Goal: Communication & Community: Answer question/provide support

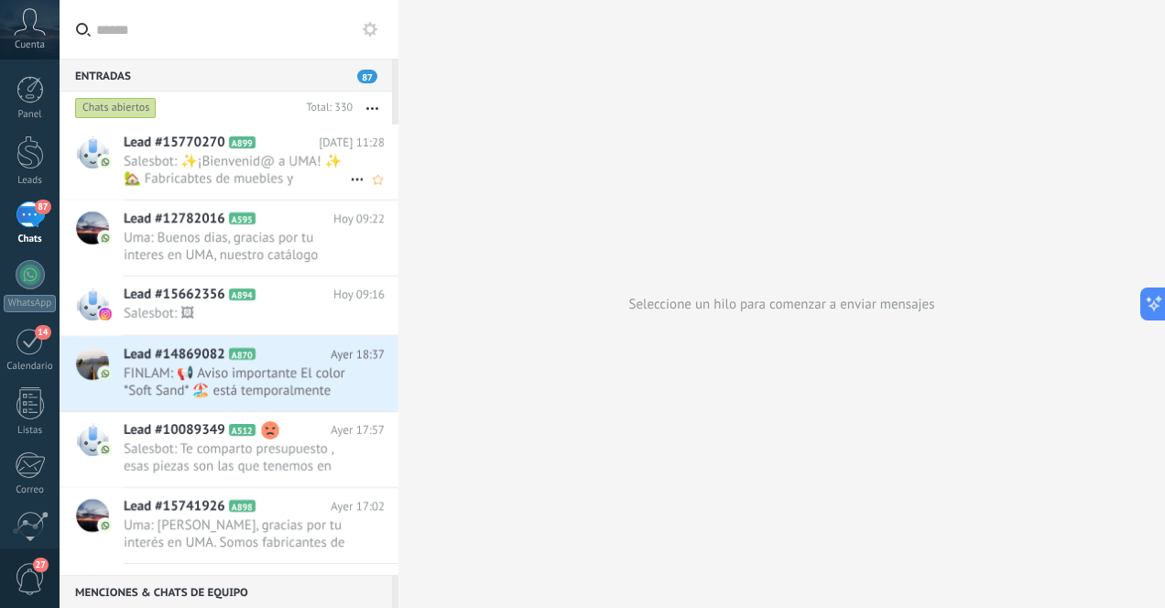
click at [229, 170] on span "Salesbot: ✨¡Bienvenid@ a UMA! ✨ 🏡 Fabricabtes de muebles y decoración artesanal…" at bounding box center [237, 170] width 226 height 35
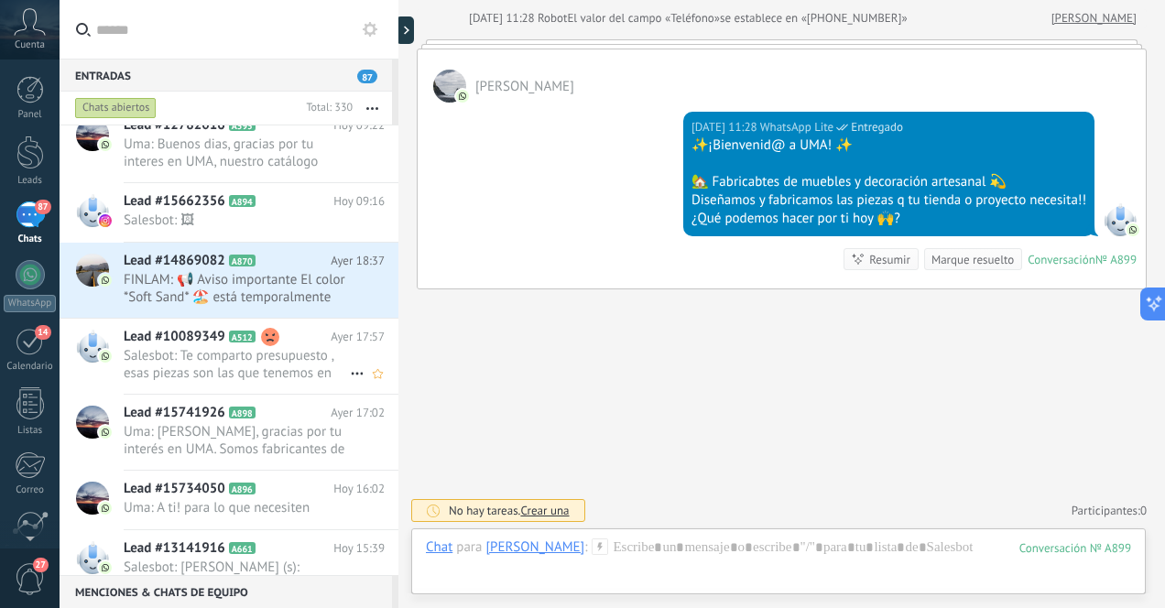
scroll to position [97, 0]
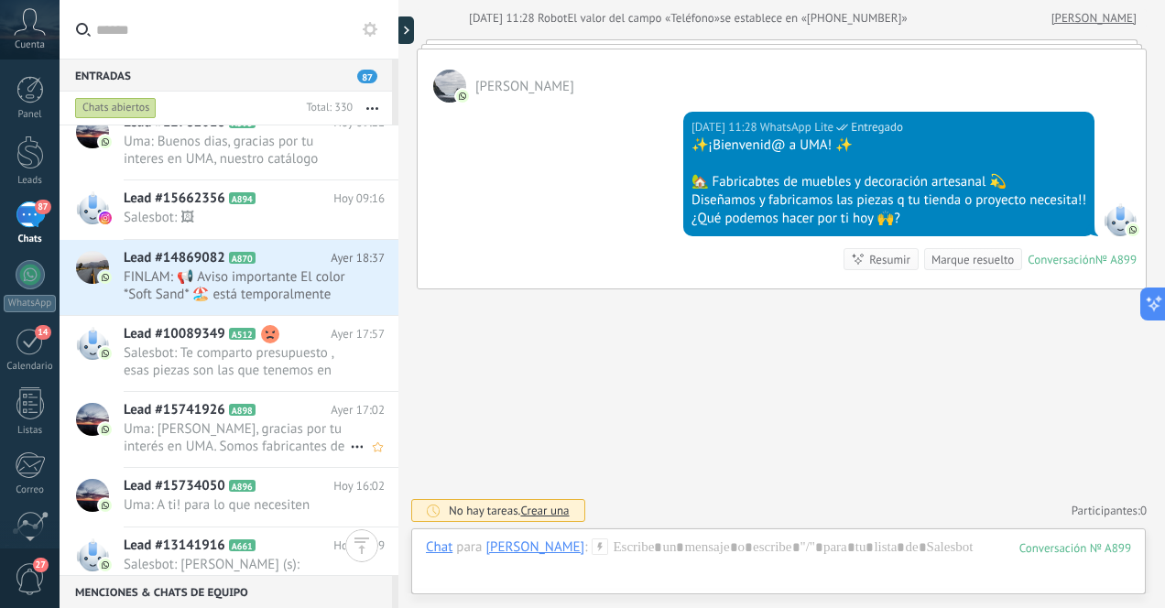
click at [272, 447] on span "Uma: [PERSON_NAME], gracias por tu interés en UMA. Somos fabricantes de mobilia…" at bounding box center [237, 437] width 226 height 35
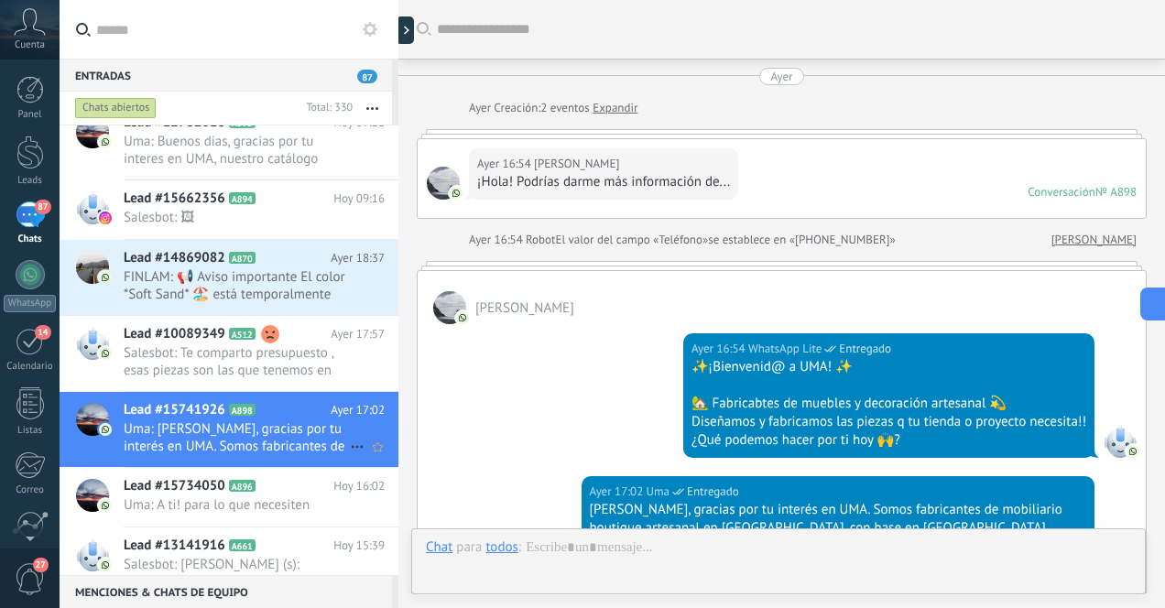
scroll to position [420, 0]
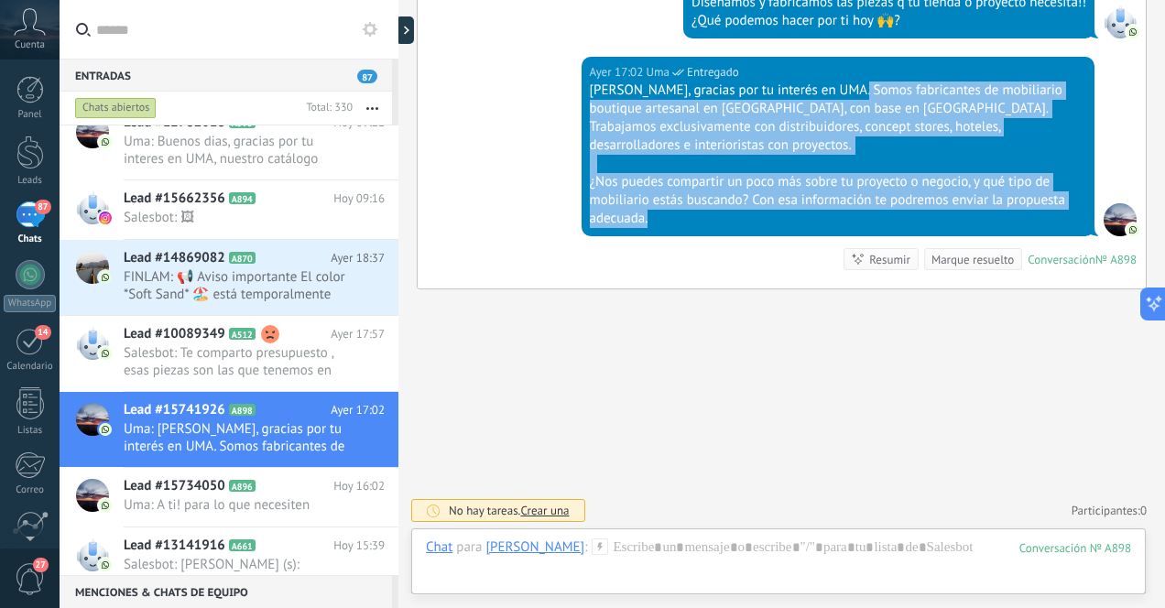
drag, startPoint x: 849, startPoint y: 86, endPoint x: 973, endPoint y: 213, distance: 177.5
click at [973, 213] on div "[PERSON_NAME], gracias por tu interés en UMA. Somos fabricantes de mobiliario b…" at bounding box center [838, 155] width 497 height 147
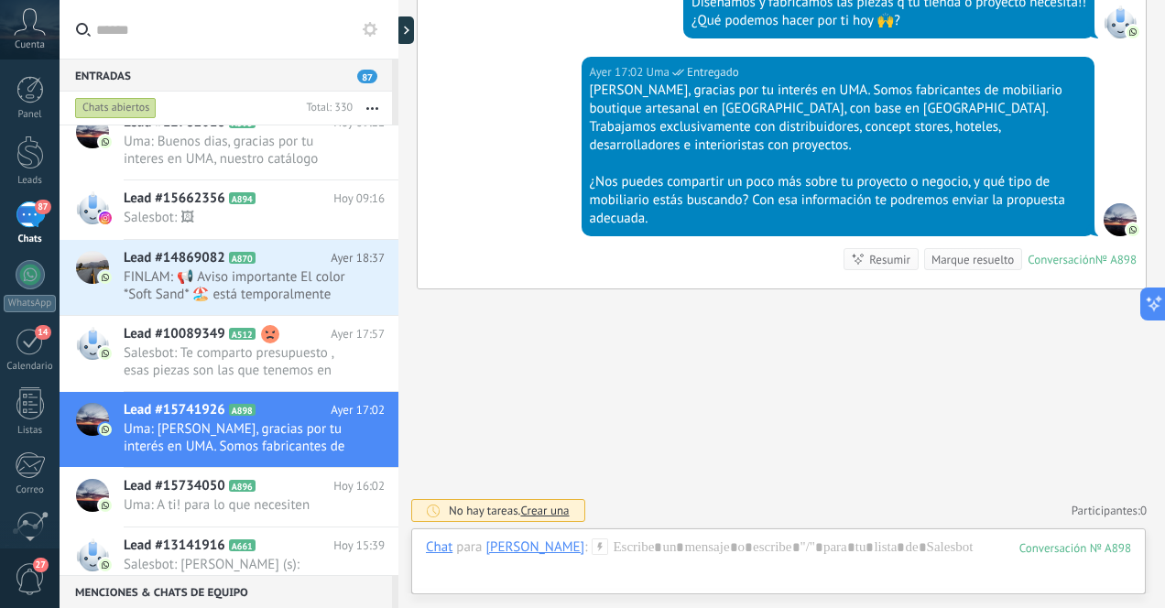
click at [966, 201] on div "¿Nos puedes compartir un poco más sobre tu proyecto o negocio, y qué tipo de mo…" at bounding box center [838, 200] width 497 height 55
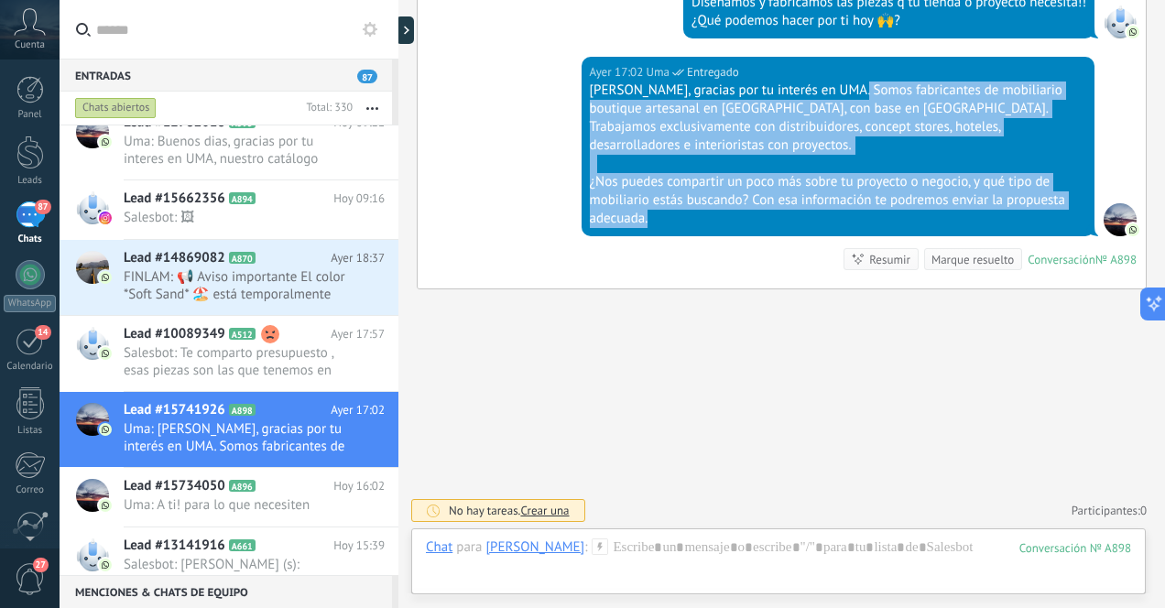
drag, startPoint x: 851, startPoint y: 93, endPoint x: 978, endPoint y: 215, distance: 176.9
click at [978, 215] on div "[PERSON_NAME], gracias por tu interés en UMA. Somos fabricantes de mobiliario b…" at bounding box center [838, 155] width 497 height 147
copy div "Somos fabricantes de mobiliario boutique artesanal en [GEOGRAPHIC_DATA], con ba…"
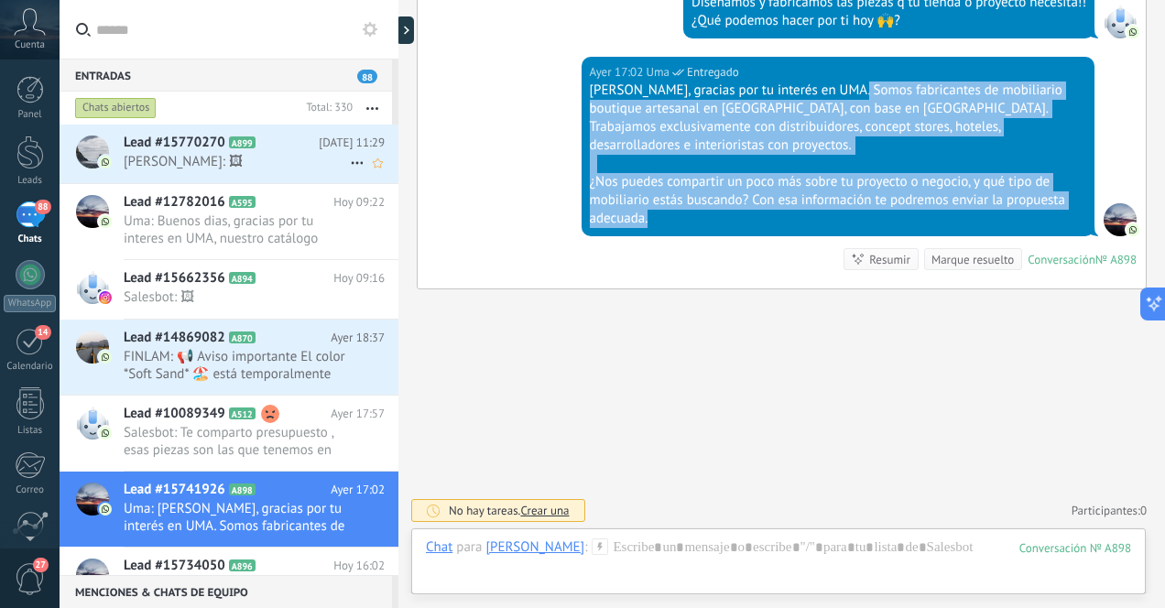
click at [313, 163] on span "[PERSON_NAME]: 🖼" at bounding box center [237, 161] width 226 height 17
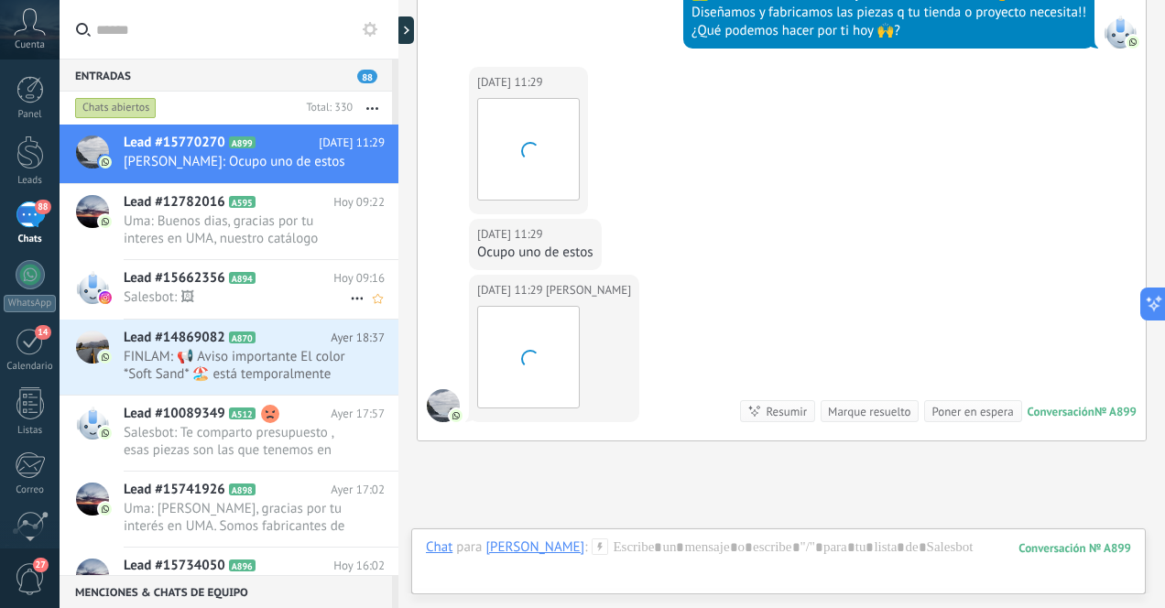
scroll to position [562, 0]
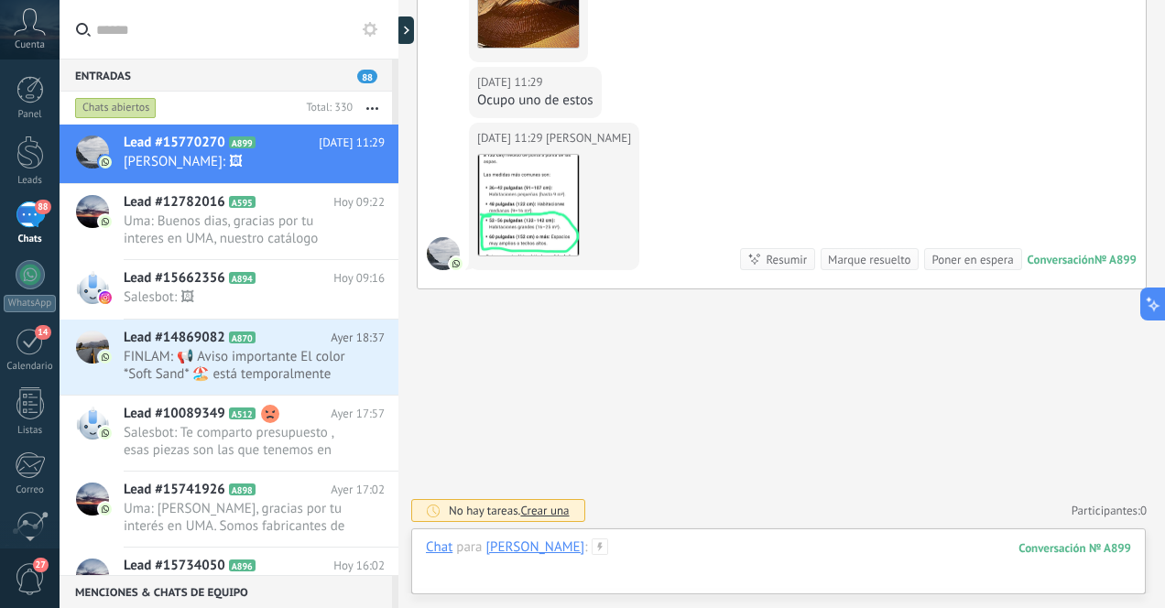
click at [685, 551] on div at bounding box center [778, 566] width 705 height 55
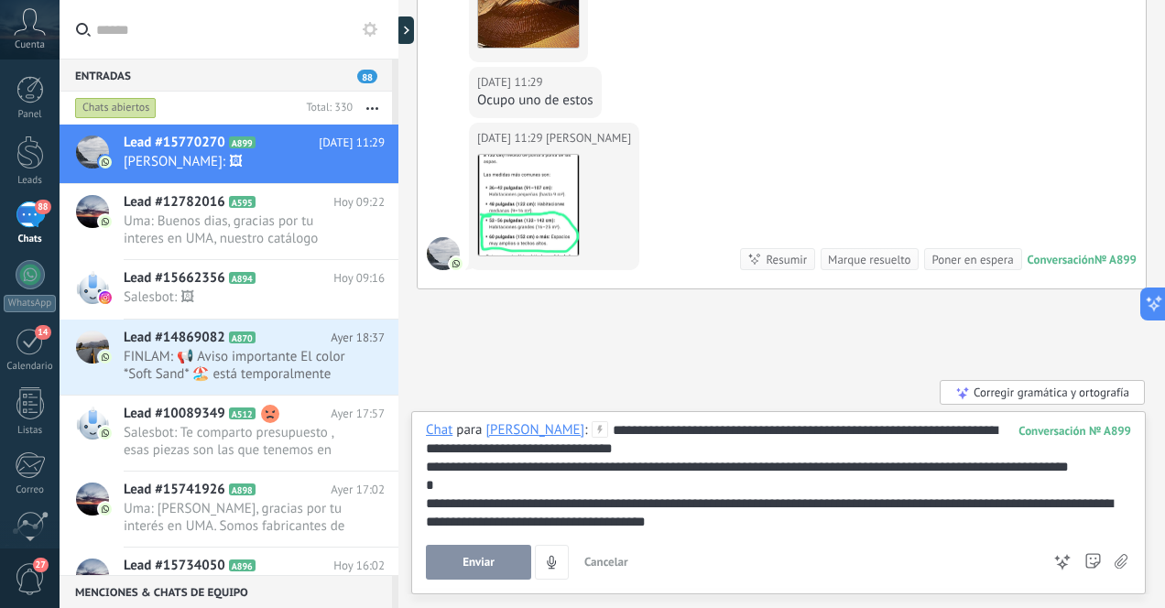
click at [430, 507] on div "**********" at bounding box center [778, 513] width 705 height 37
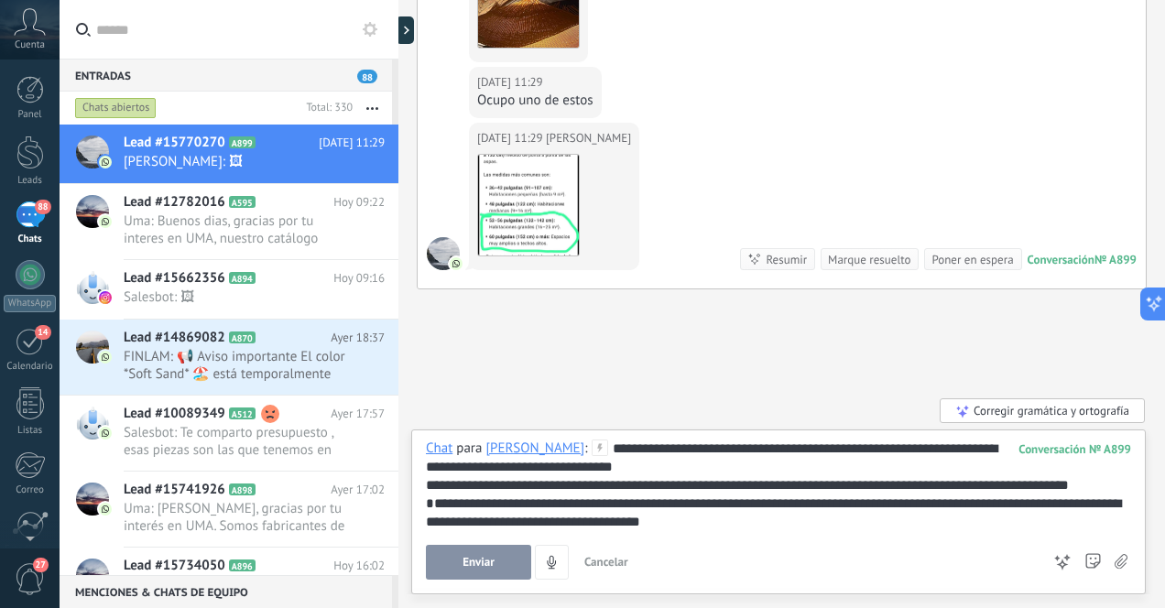
click at [425, 487] on div "**********" at bounding box center [778, 512] width 735 height 165
click at [428, 485] on div "**********" at bounding box center [778, 485] width 705 height 18
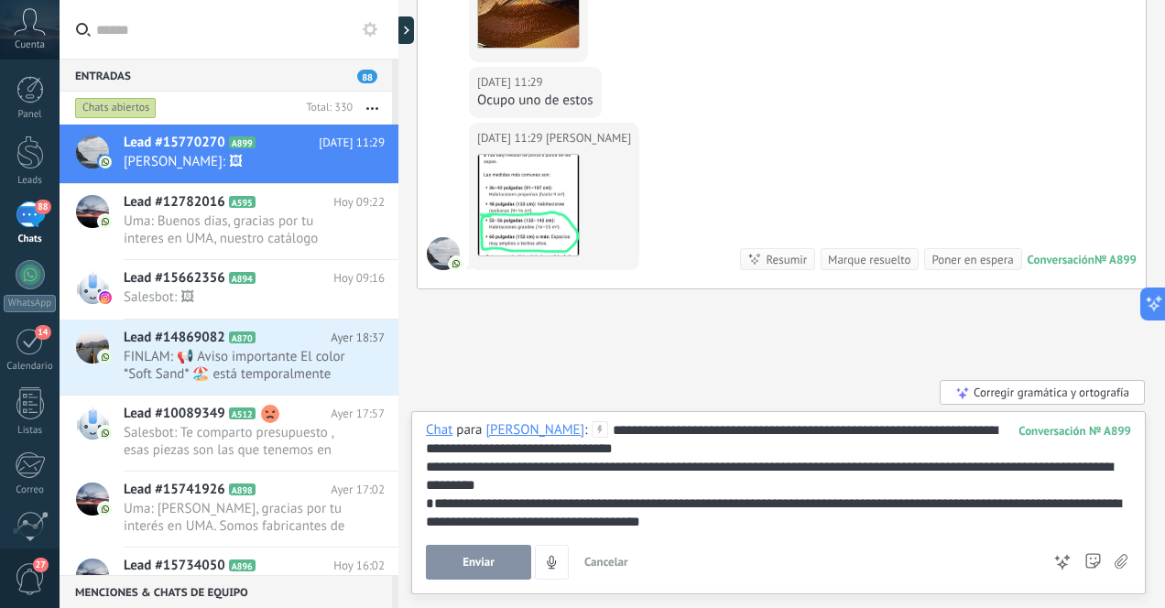
click at [472, 563] on span "Enviar" at bounding box center [479, 562] width 32 height 13
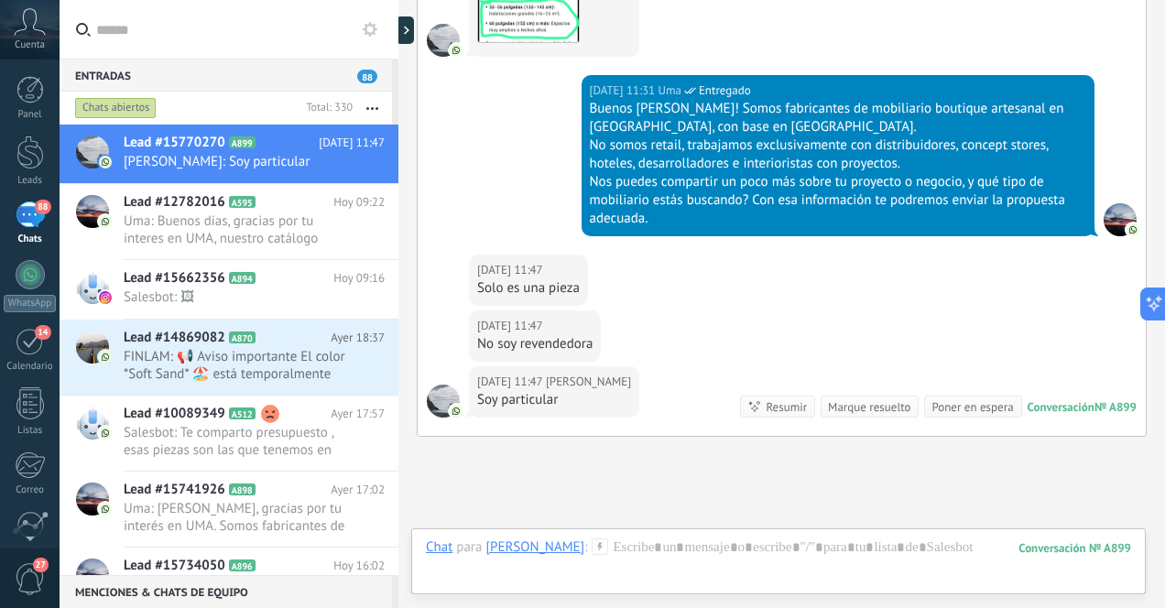
scroll to position [922, 0]
